Goal: Find specific page/section: Find specific page/section

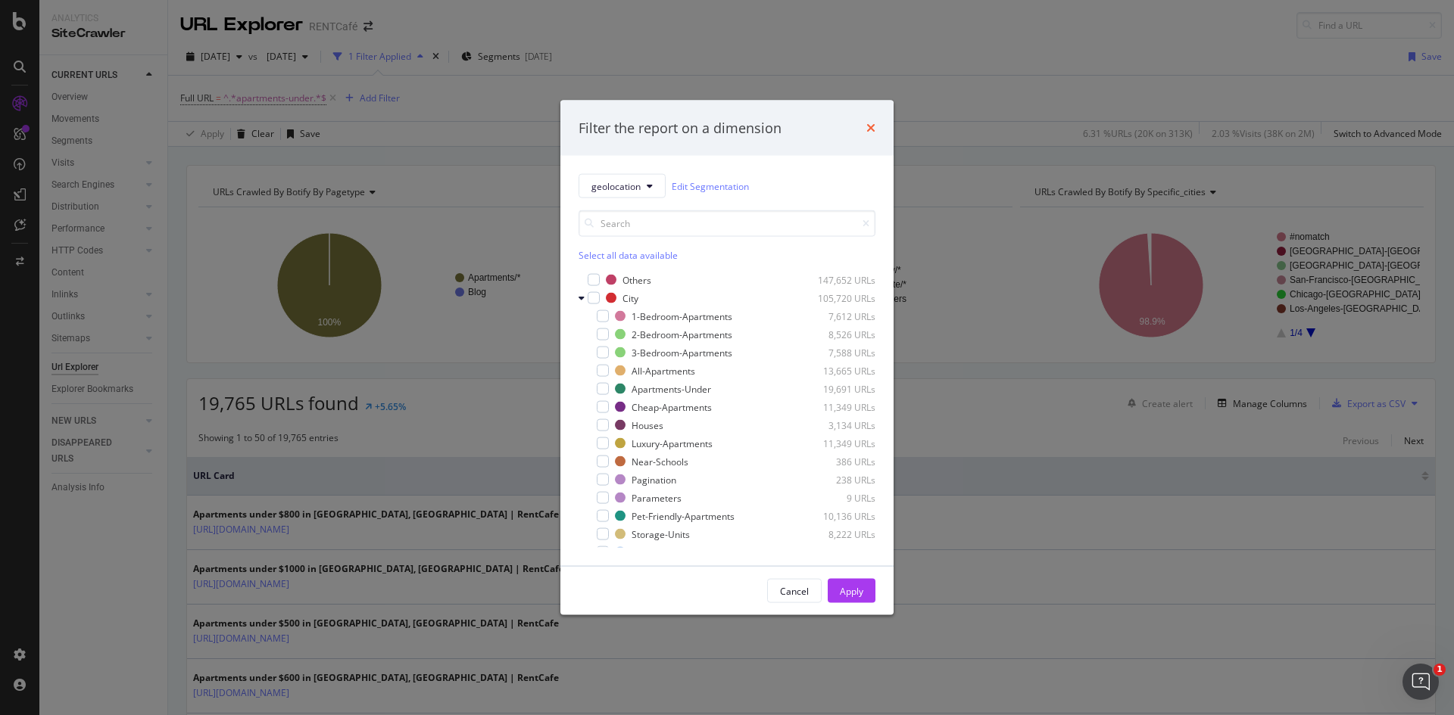
click at [871, 123] on icon "times" at bounding box center [870, 128] width 9 height 12
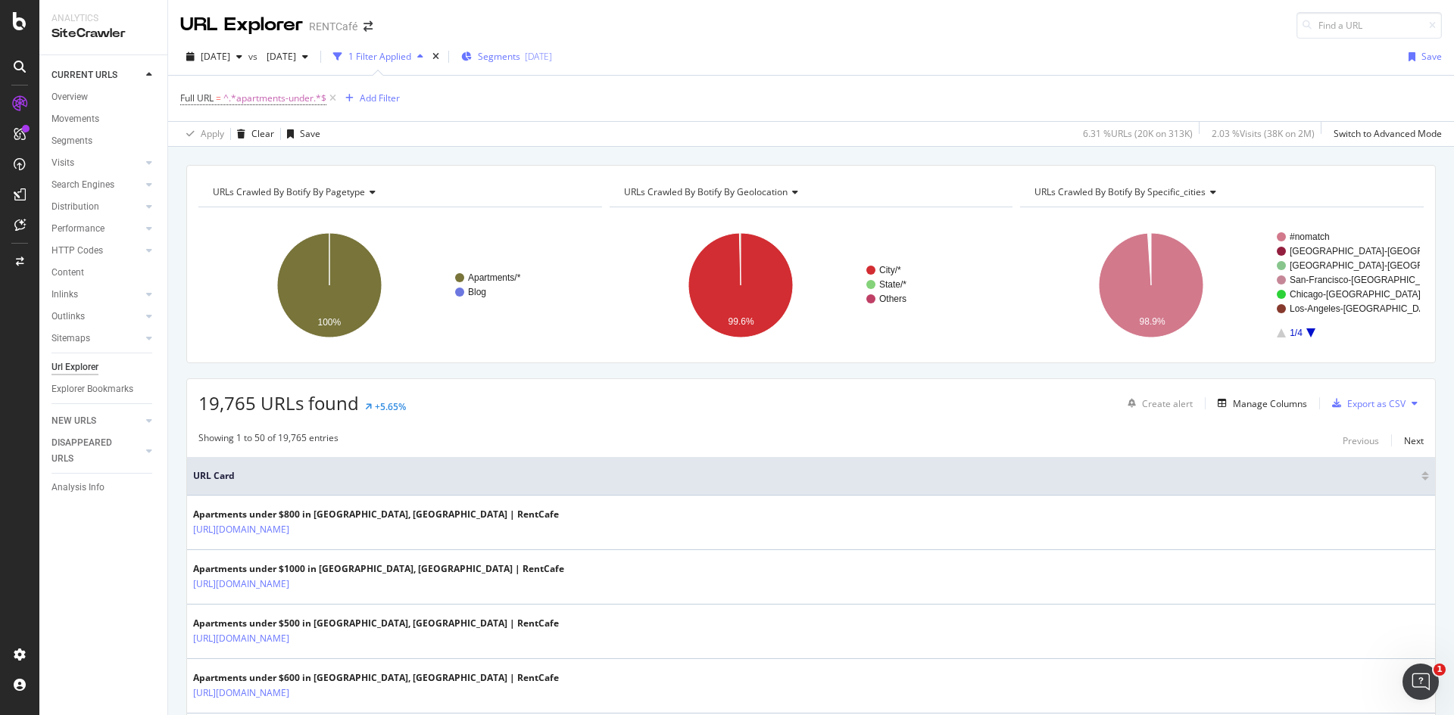
click at [472, 60] on icon "button" at bounding box center [466, 56] width 11 height 9
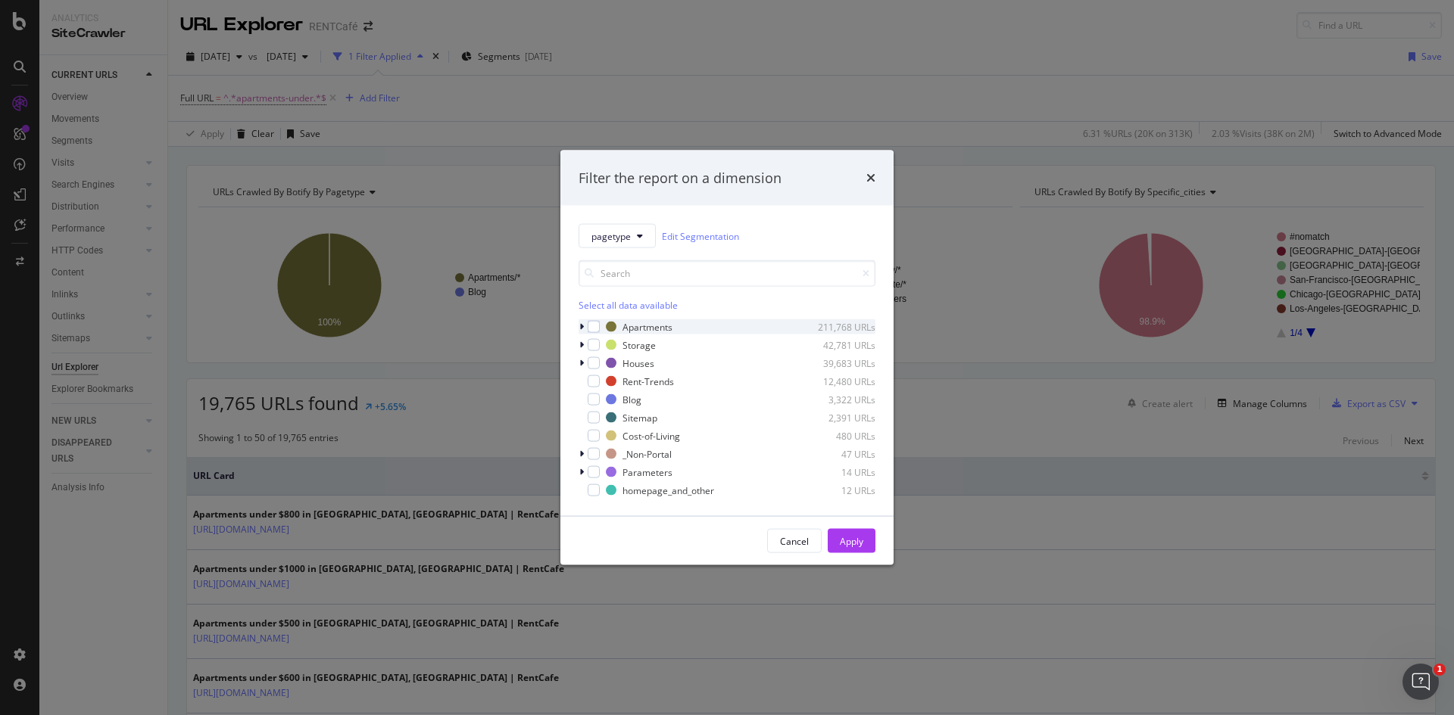
click at [583, 330] on icon "modal" at bounding box center [581, 327] width 5 height 9
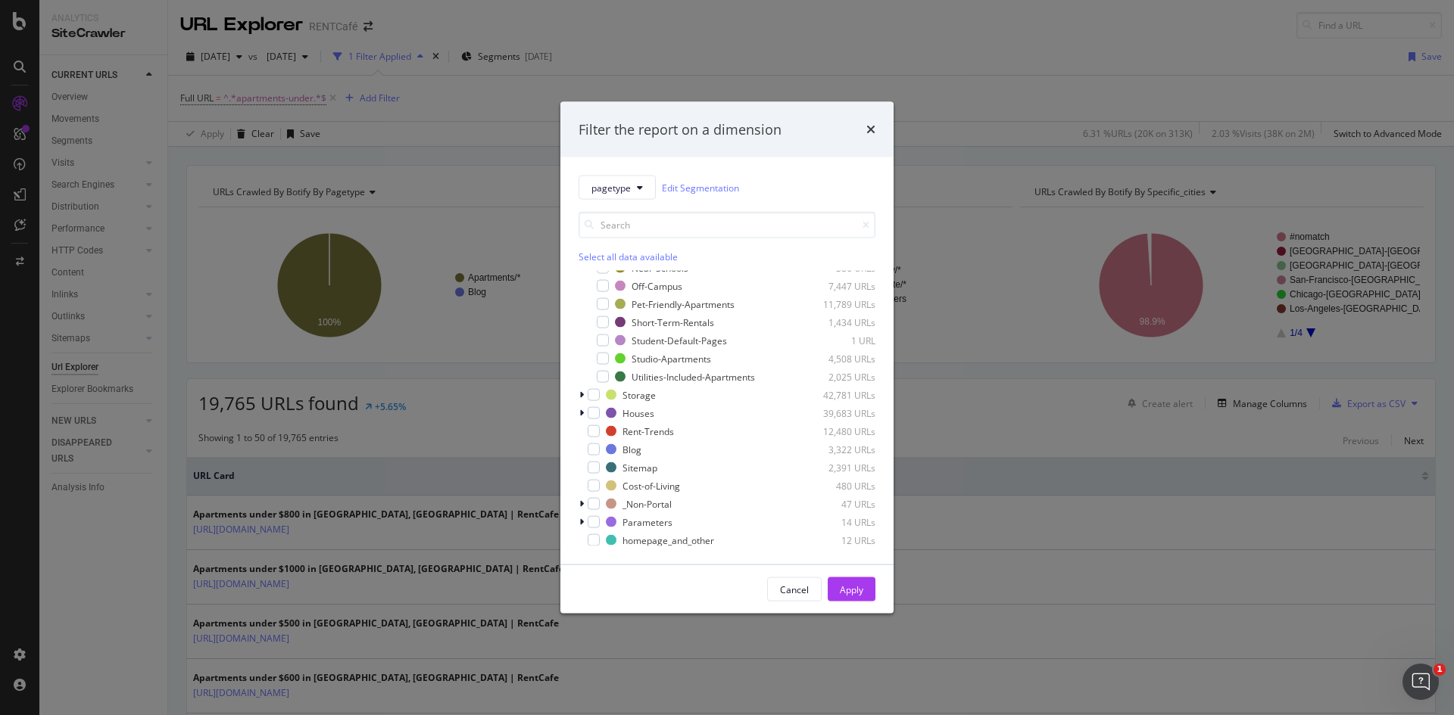
scroll to position [300, 0]
click at [871, 129] on icon "times" at bounding box center [870, 129] width 9 height 12
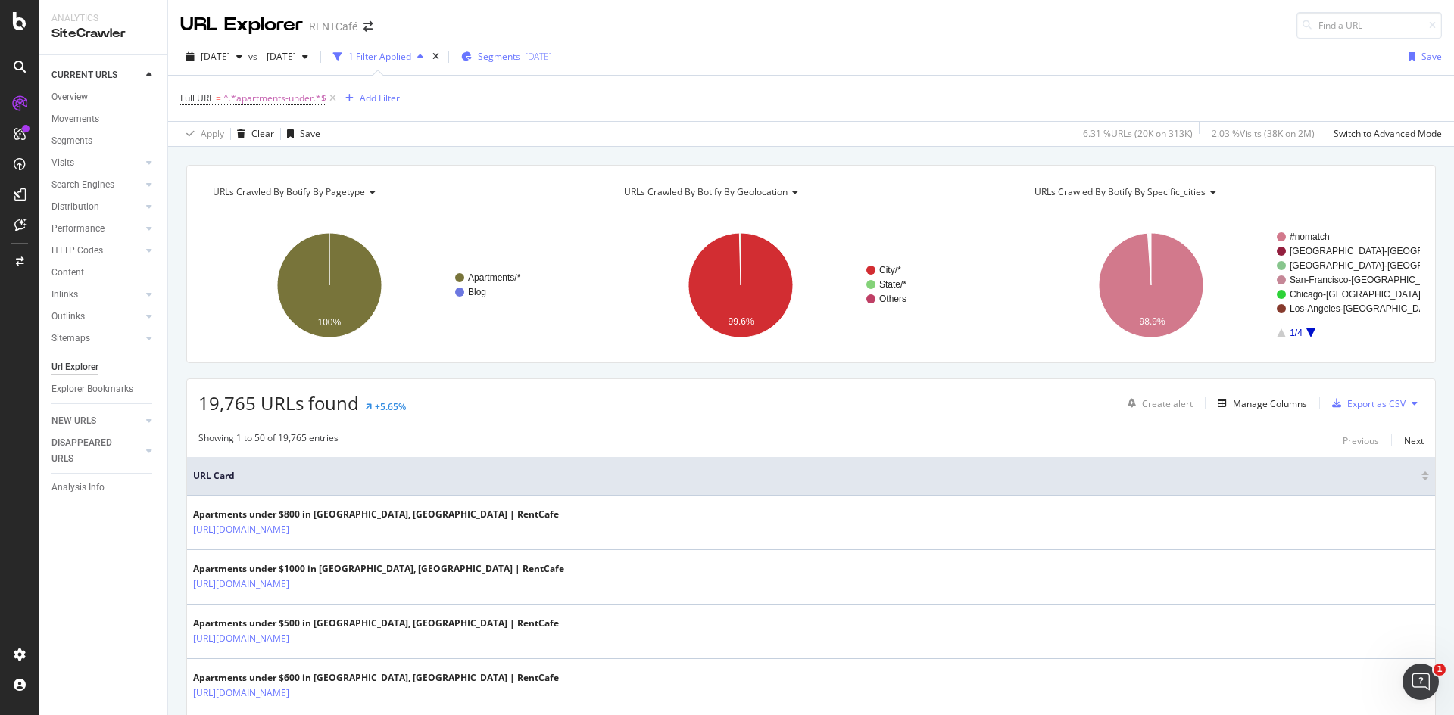
click at [520, 62] on span "Segments" at bounding box center [499, 56] width 42 height 13
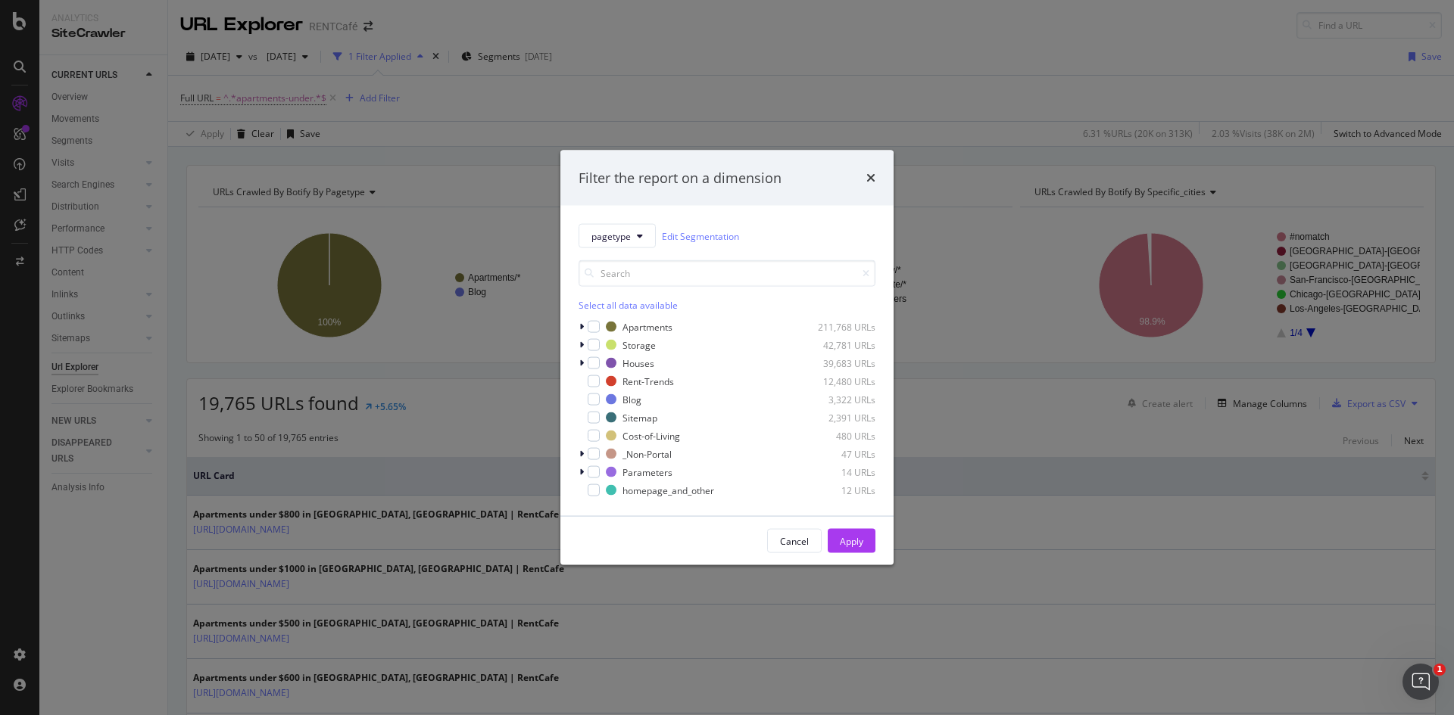
click at [975, 108] on div "Filter the report on a dimension pagetype Edit Segmentation Select all data ava…" at bounding box center [727, 357] width 1454 height 715
